Goal: Navigation & Orientation: Find specific page/section

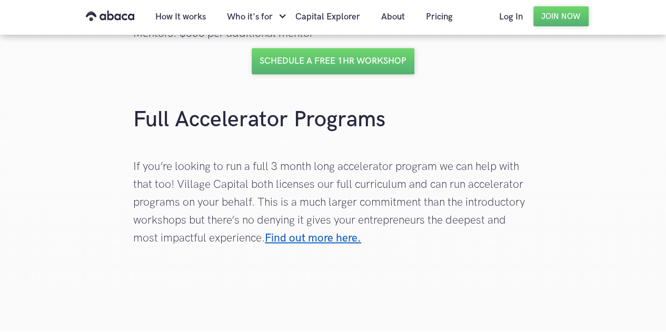
scroll to position [2820, 0]
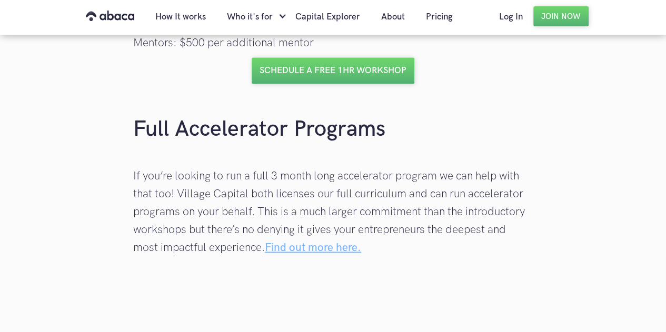
click at [342, 254] on link "Find out more here." at bounding box center [313, 247] width 96 height 13
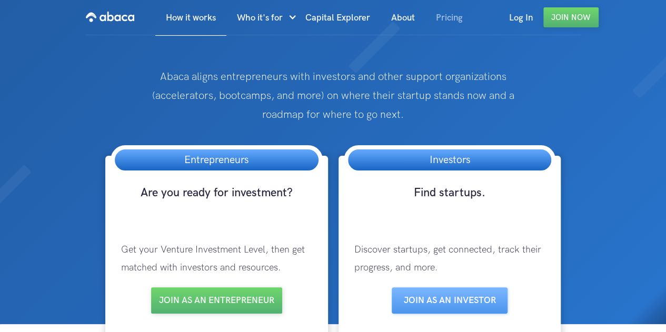
click at [452, 16] on link "Pricing" at bounding box center [450, 18] width 48 height 36
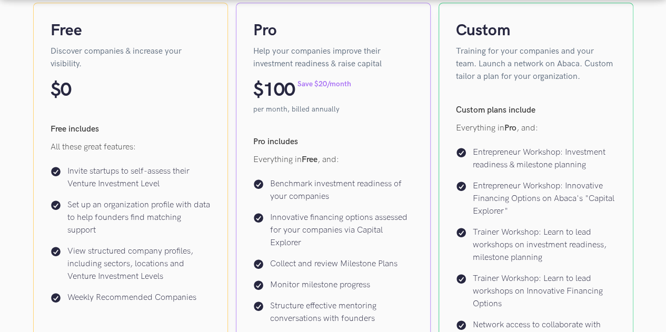
scroll to position [298, 0]
